Goal: Task Accomplishment & Management: Complete application form

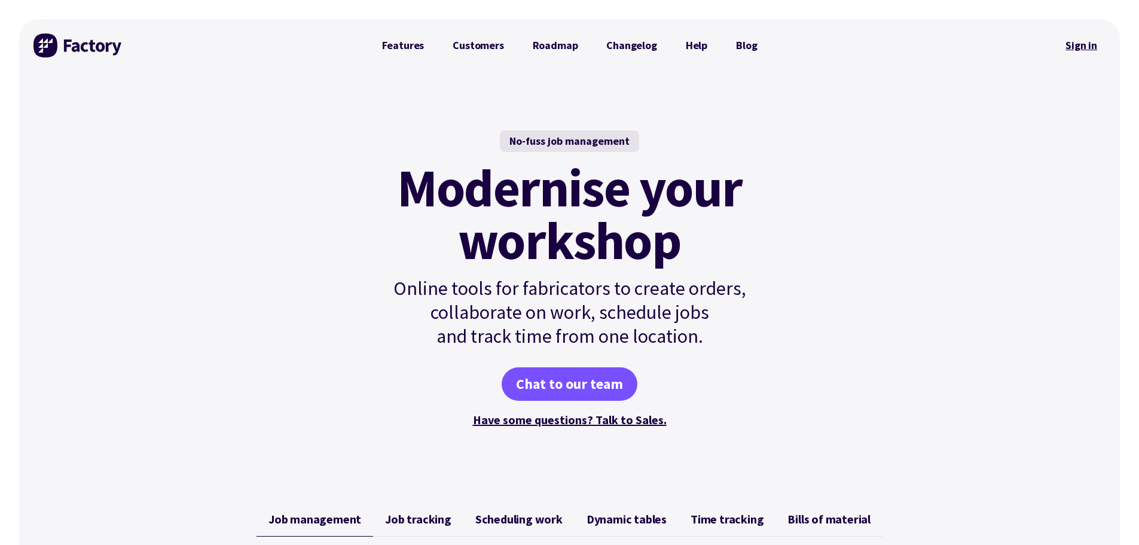
drag, startPoint x: 0, startPoint y: 0, endPoint x: 1089, endPoint y: 45, distance: 1090.3
click at [1088, 45] on link "Sign in" at bounding box center [1081, 46] width 48 height 28
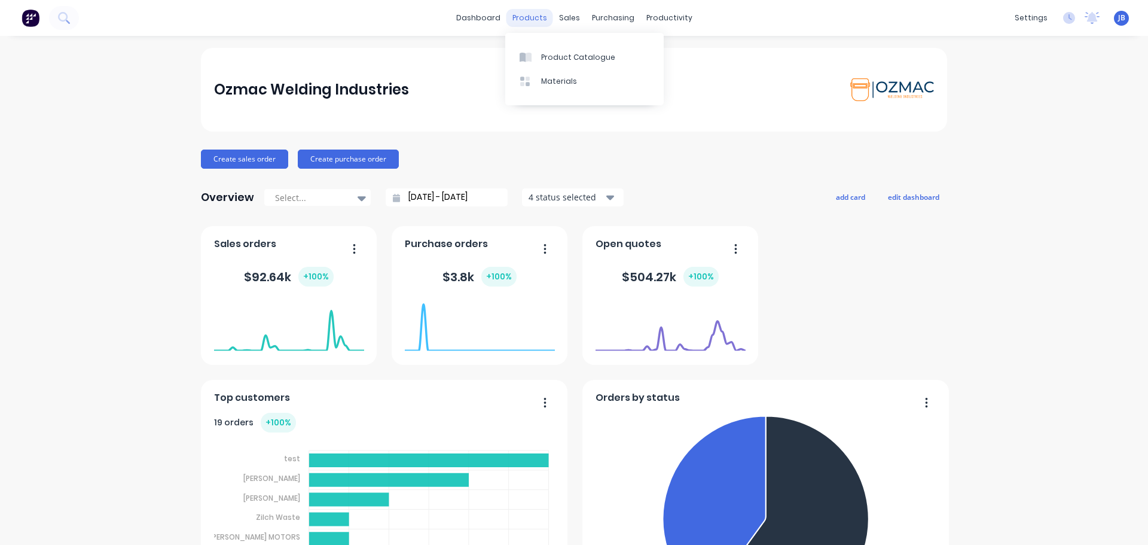
click at [533, 20] on div "products" at bounding box center [529, 18] width 47 height 18
click at [583, 57] on link "Sales Orders" at bounding box center [628, 57] width 158 height 24
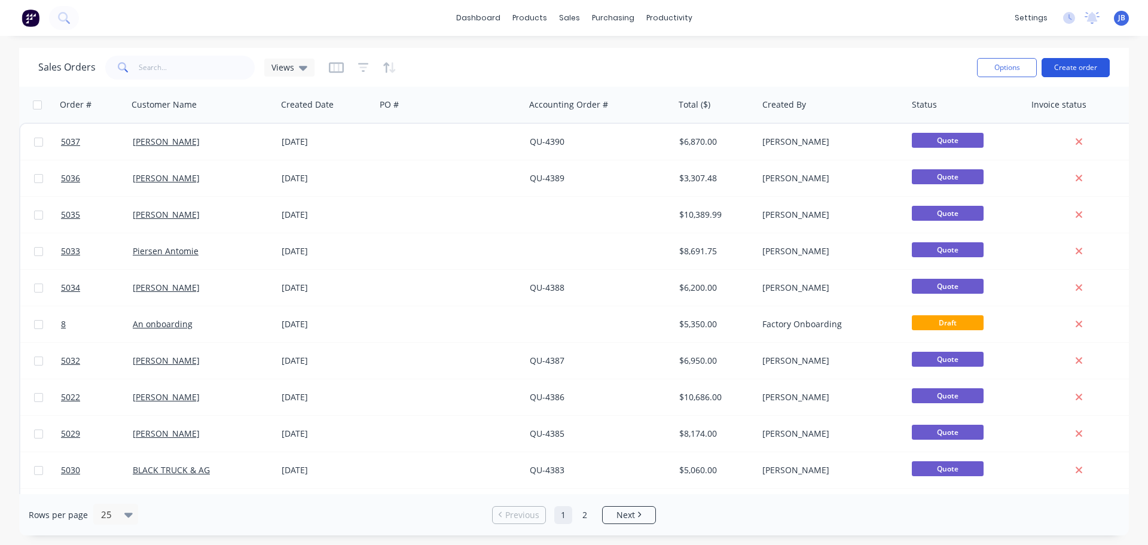
click at [1086, 66] on button "Create order" at bounding box center [1076, 67] width 68 height 19
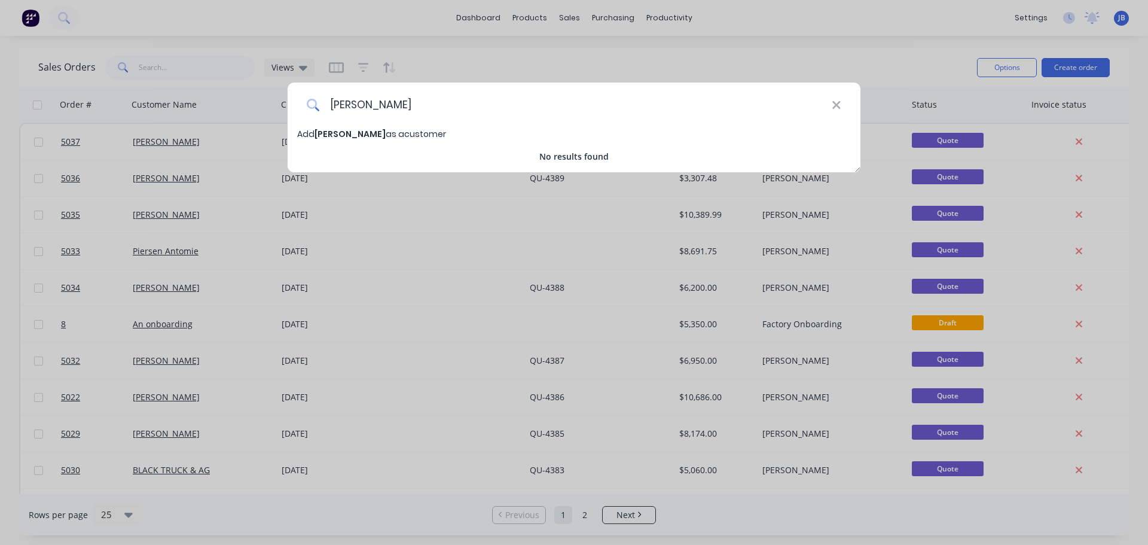
drag, startPoint x: 417, startPoint y: 109, endPoint x: 322, endPoint y: 121, distance: 96.4
click at [331, 121] on input "[PERSON_NAME]" at bounding box center [576, 105] width 512 height 45
type input "[PERSON_NAME]"
click at [374, 132] on span "[PERSON_NAME]" at bounding box center [349, 134] width 71 height 12
select select "AU"
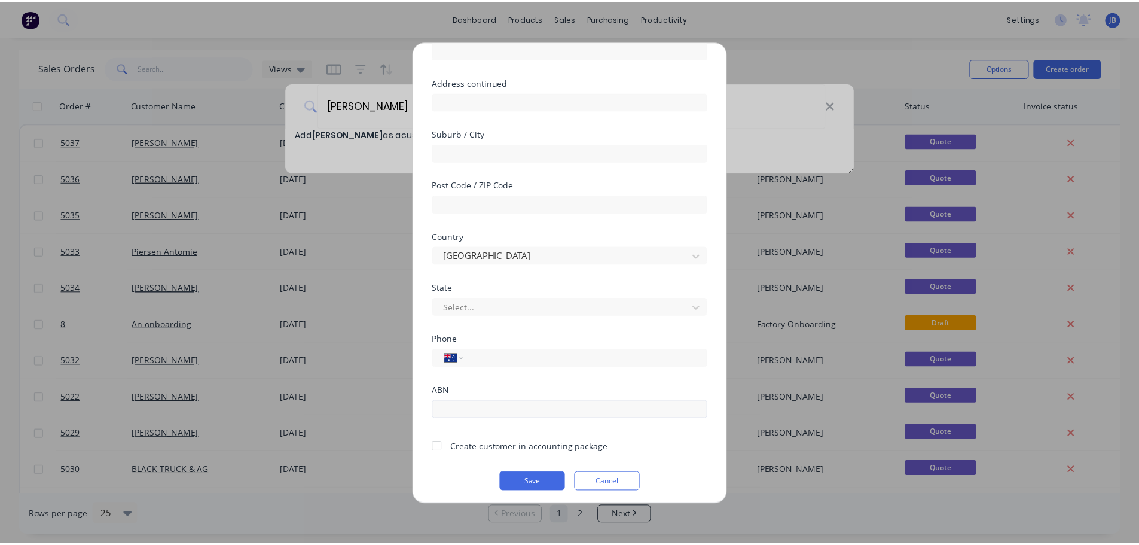
scroll to position [121, 0]
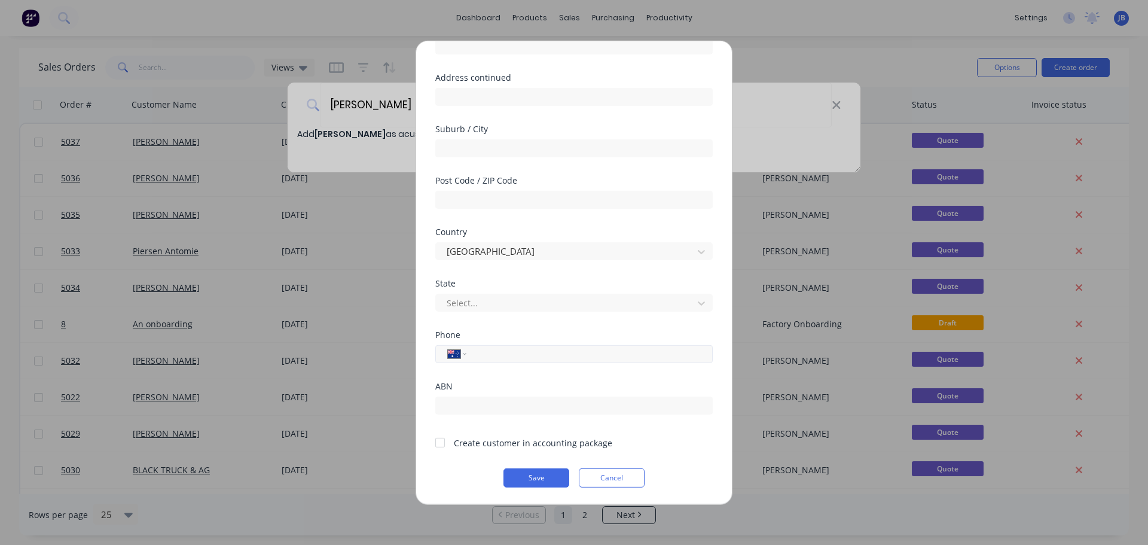
click at [500, 353] on input "tel" at bounding box center [587, 354] width 225 height 14
type input "0413 504 649"
click at [441, 444] on div at bounding box center [440, 442] width 24 height 24
click at [531, 482] on button "Save" at bounding box center [536, 477] width 66 height 19
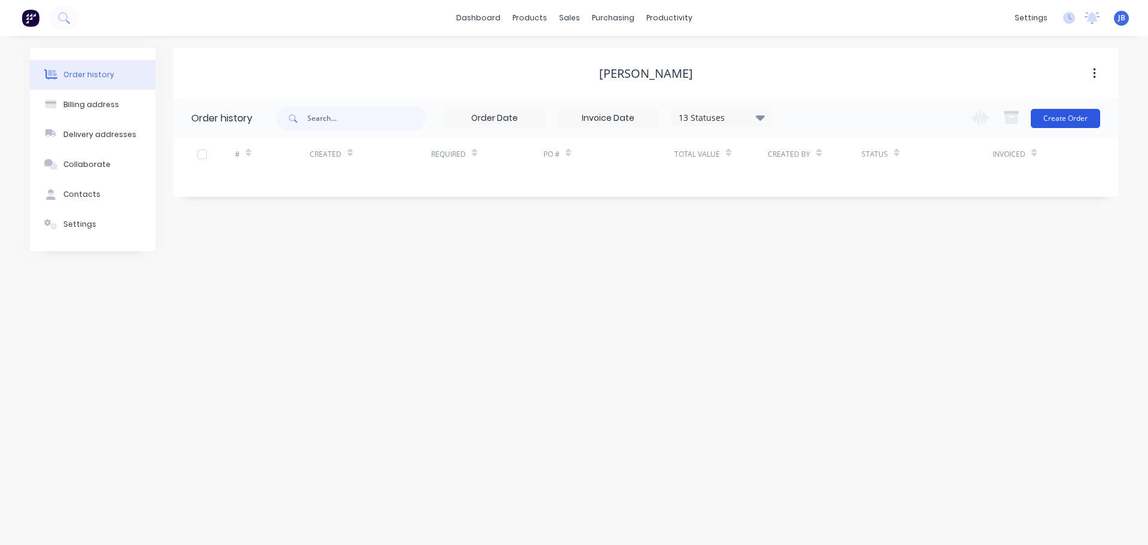
click at [1074, 121] on button "Create Order" at bounding box center [1065, 118] width 69 height 19
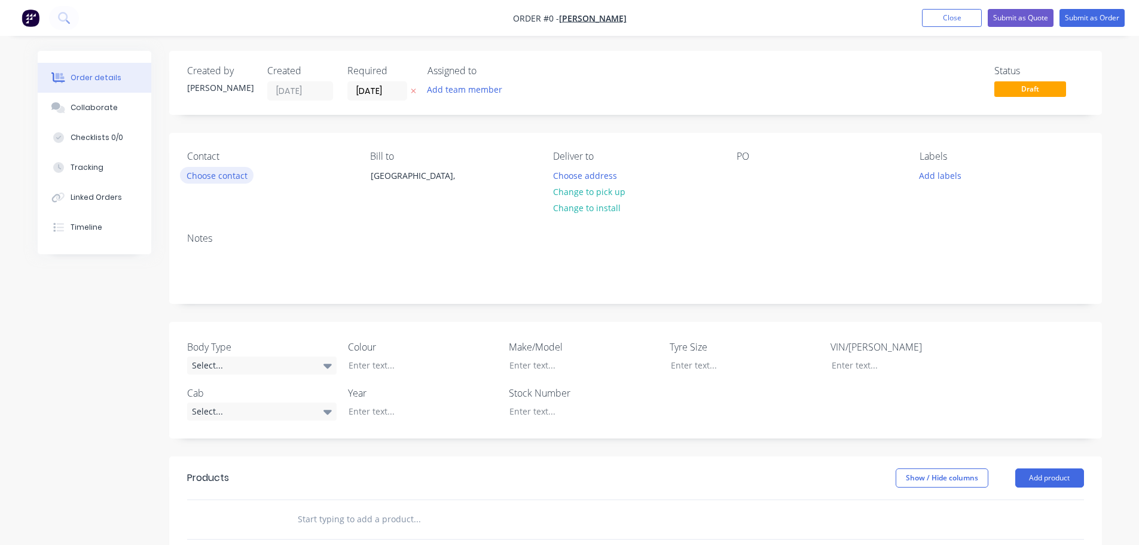
click at [215, 179] on button "Choose contact" at bounding box center [217, 175] width 74 height 16
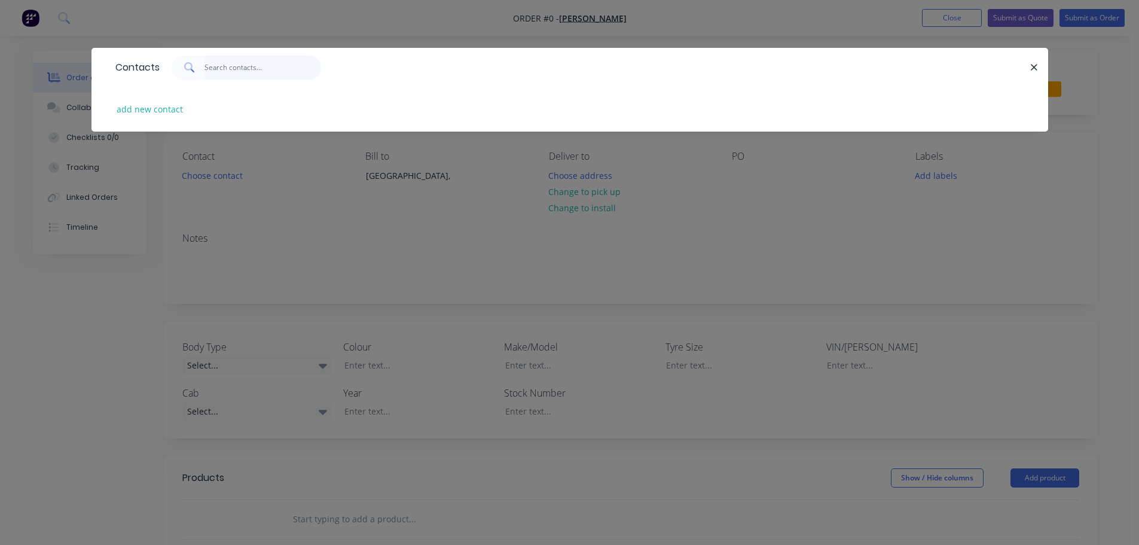
click at [224, 66] on input "text" at bounding box center [262, 68] width 117 height 24
type input "t"
type input "[PERSON_NAME]"
click at [175, 108] on button "add new contact" at bounding box center [150, 109] width 79 height 16
select select "AU"
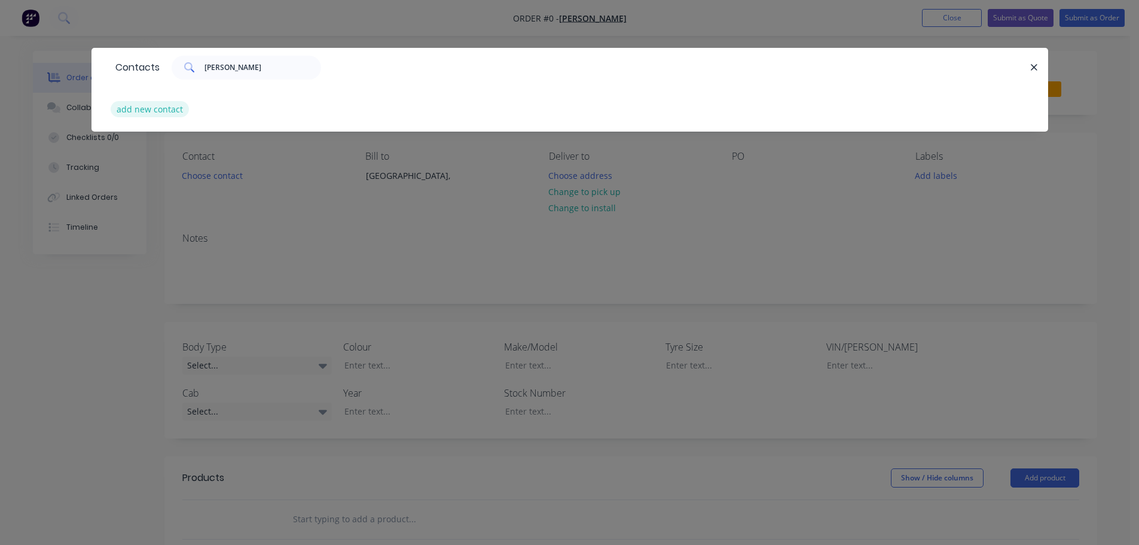
select select "AU"
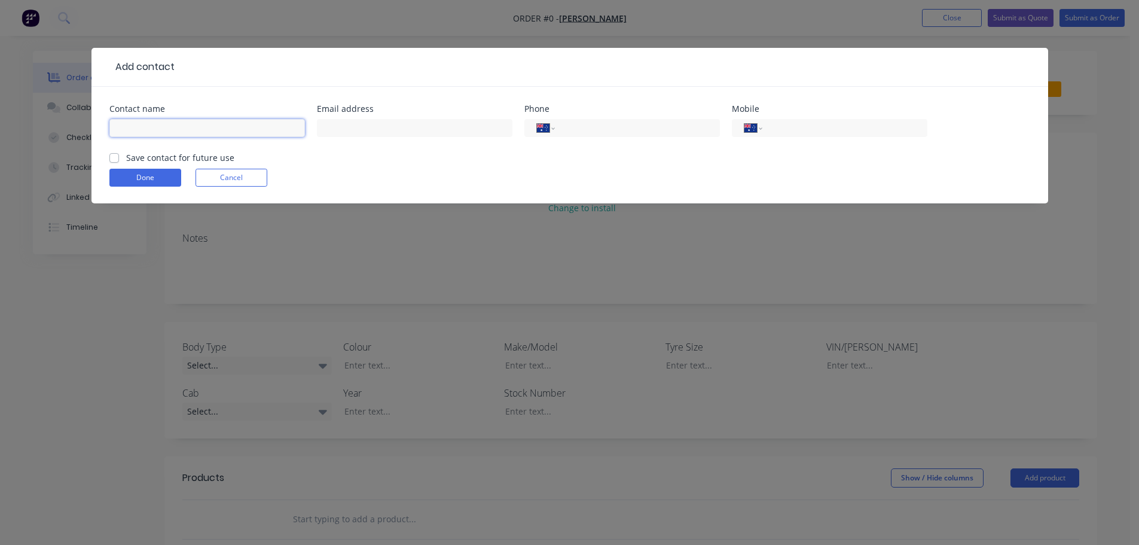
click at [190, 135] on input "text" at bounding box center [207, 128] width 196 height 18
type input "[PERSON_NAME]"
click at [126, 157] on label "Save contact for future use" at bounding box center [180, 157] width 108 height 13
click at [117, 157] on input "Save contact for future use" at bounding box center [114, 156] width 10 height 11
checkbox input "true"
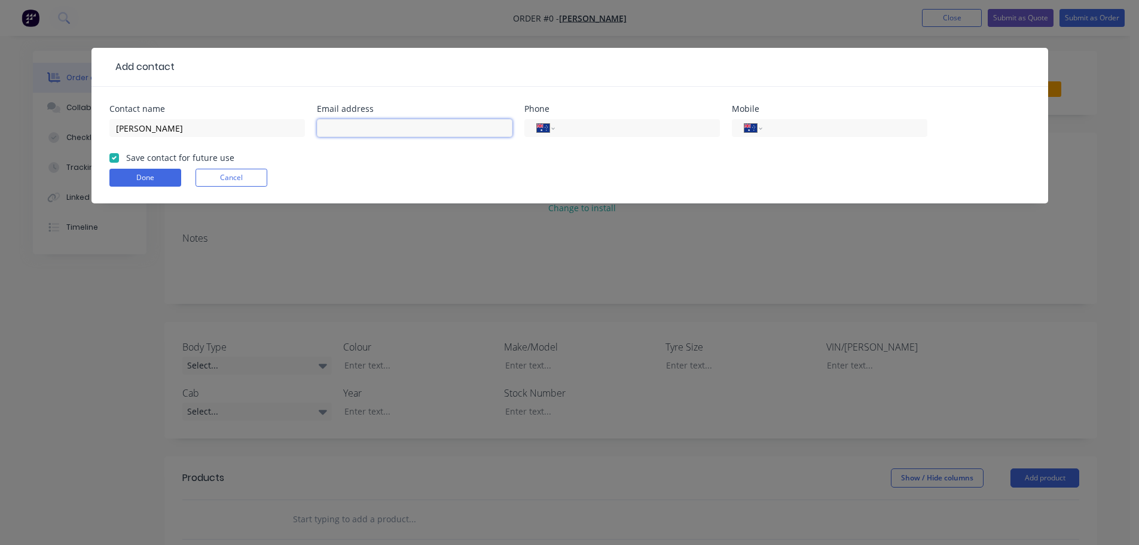
click at [346, 126] on input "text" at bounding box center [415, 128] width 196 height 18
type input "[PERSON_NAME][EMAIL_ADDRESS][PERSON_NAME][DOMAIN_NAME]"
click at [823, 129] on input "tel" at bounding box center [842, 128] width 143 height 14
type input "0413 504 649"
click at [154, 174] on button "Done" at bounding box center [145, 178] width 72 height 18
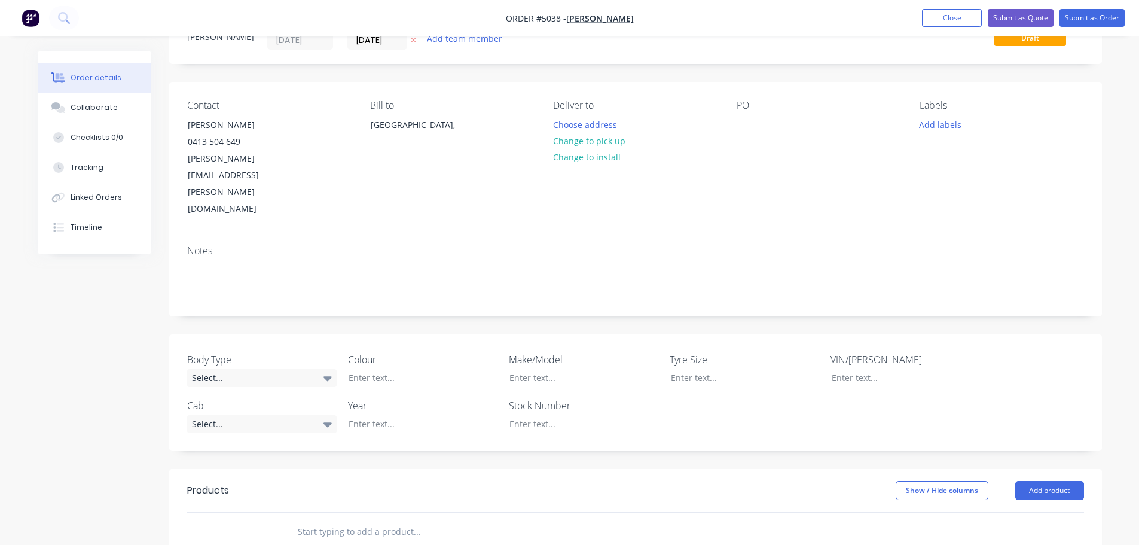
scroll to position [120, 0]
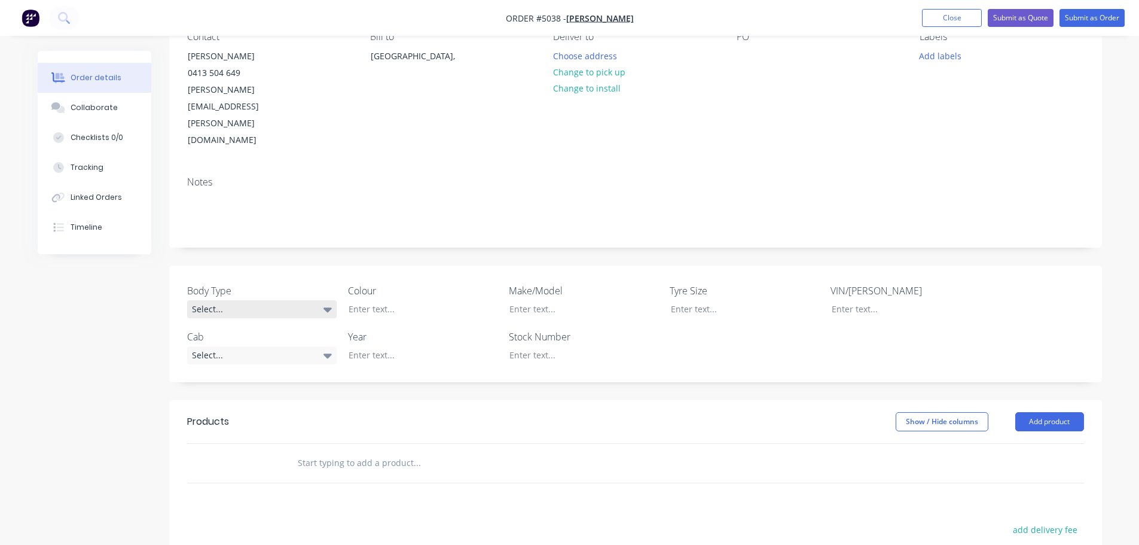
click at [325, 307] on icon at bounding box center [327, 309] width 8 height 5
click at [245, 307] on div "Cab Chassis" at bounding box center [221, 308] width 50 height 16
click at [246, 346] on div "Select..." at bounding box center [261, 355] width 149 height 18
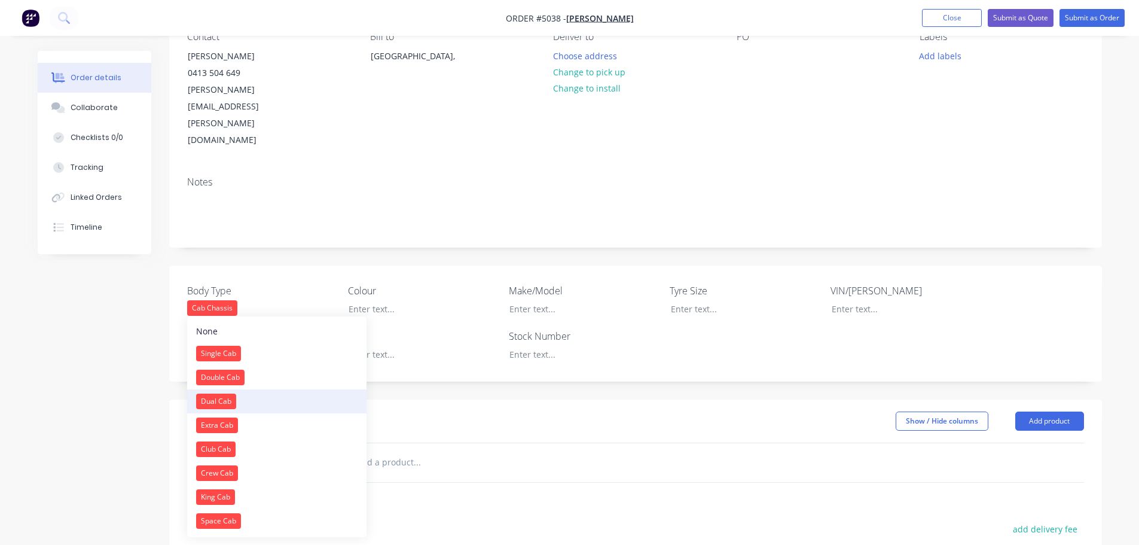
click at [243, 405] on button "Dual Cab" at bounding box center [276, 401] width 179 height 24
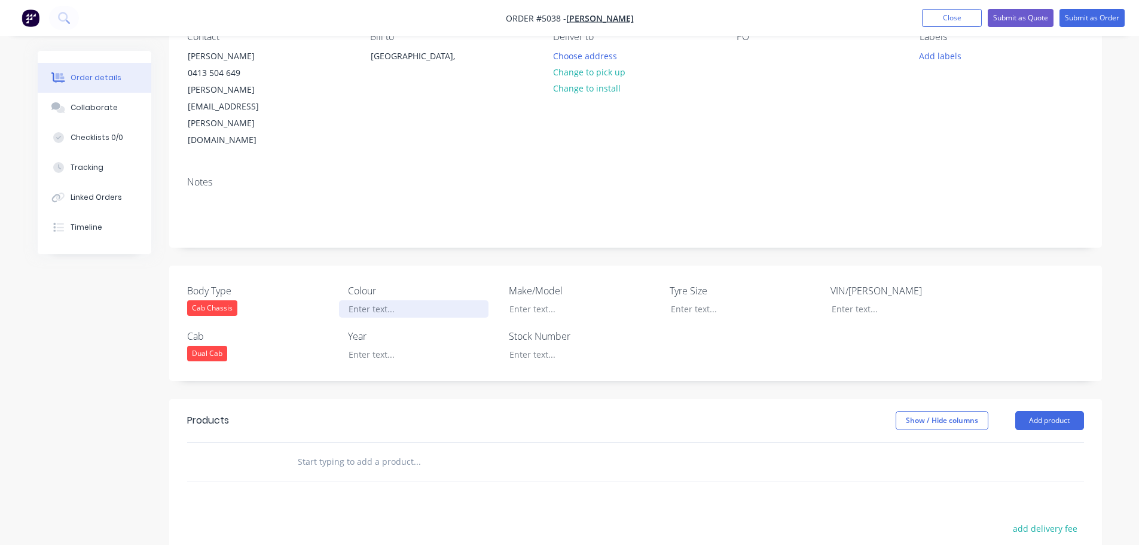
click at [384, 300] on div at bounding box center [413, 308] width 149 height 17
click at [551, 300] on div at bounding box center [574, 308] width 149 height 17
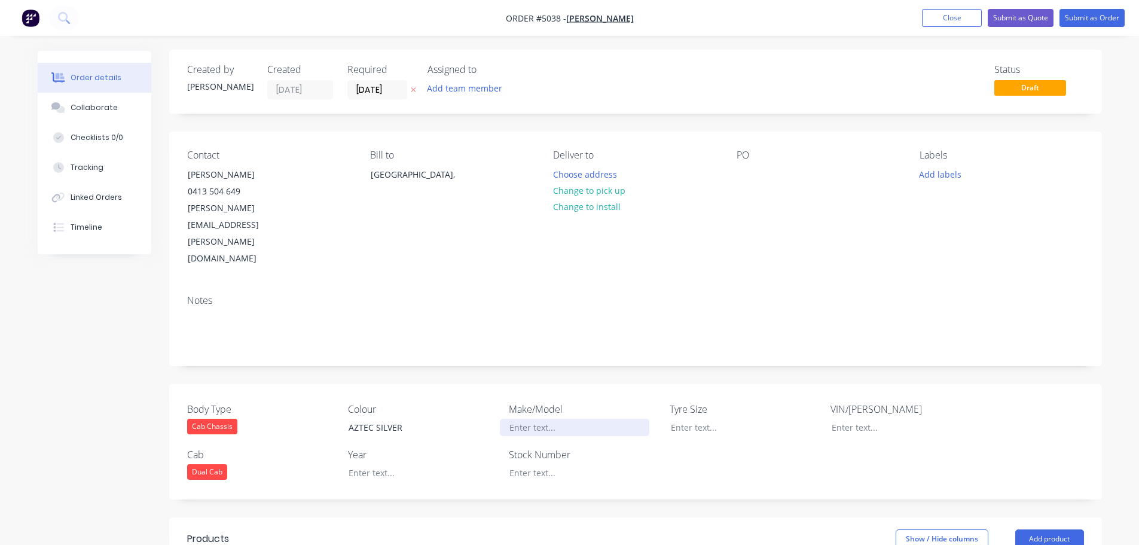
scroll to position [0, 0]
